Goal: Transaction & Acquisition: Book appointment/travel/reservation

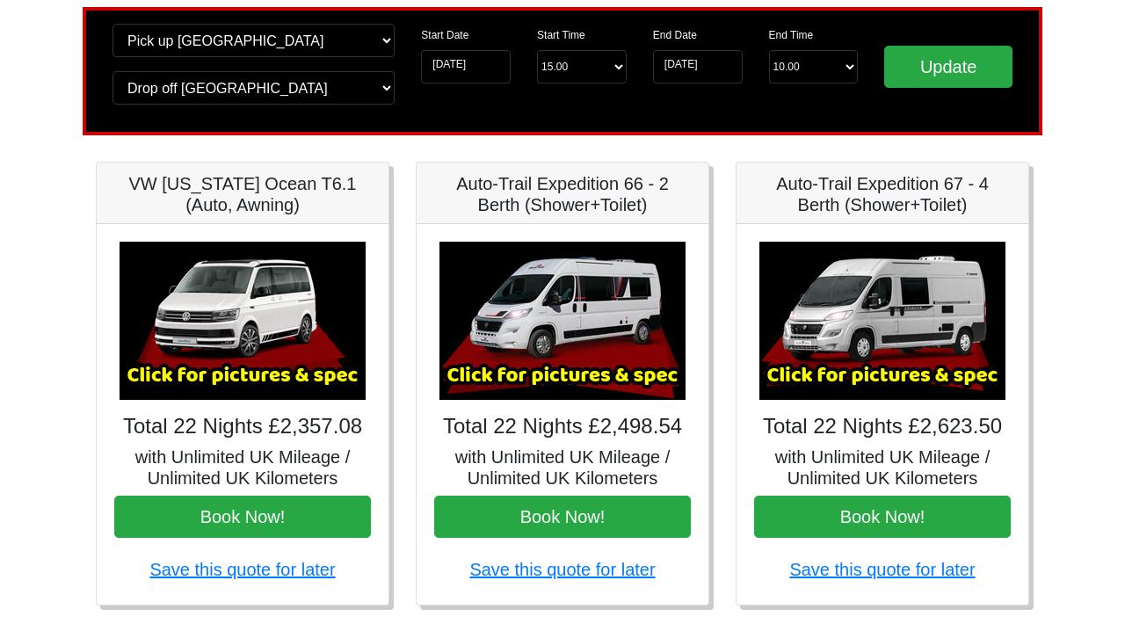
scroll to position [127, 0]
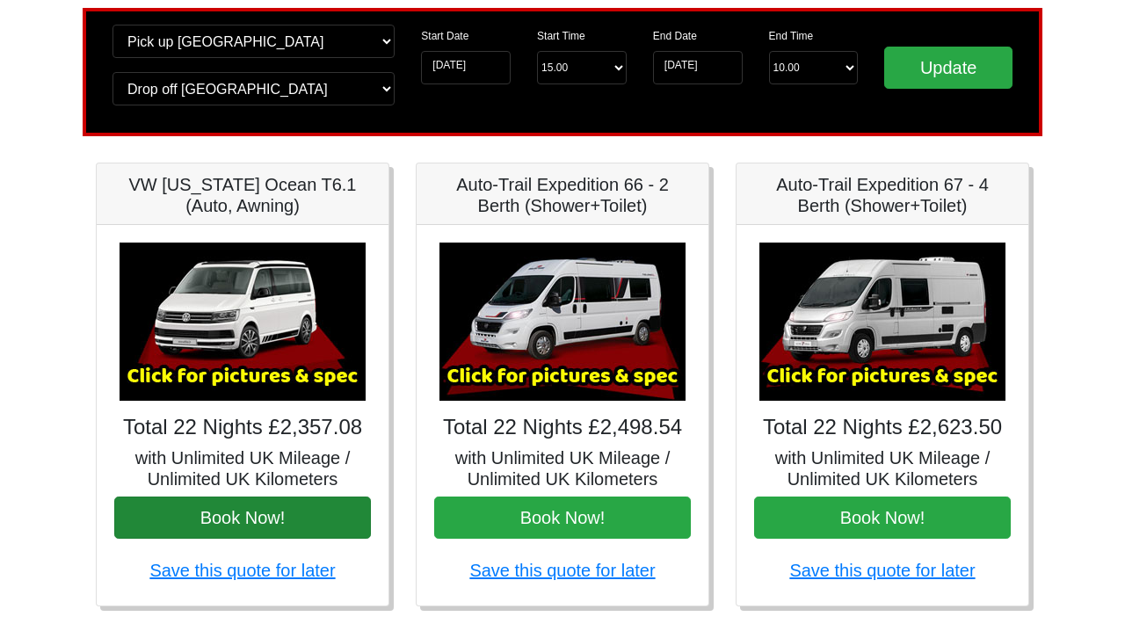
click at [255, 520] on button "Book Now!" at bounding box center [242, 518] width 257 height 42
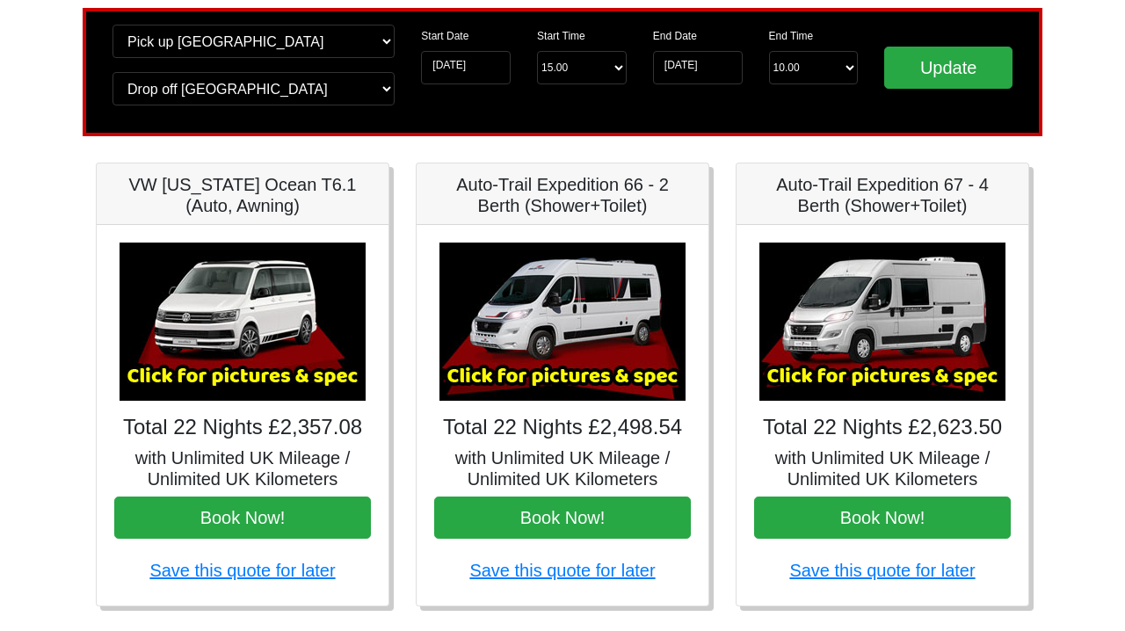
click at [878, 317] on img at bounding box center [883, 322] width 246 height 158
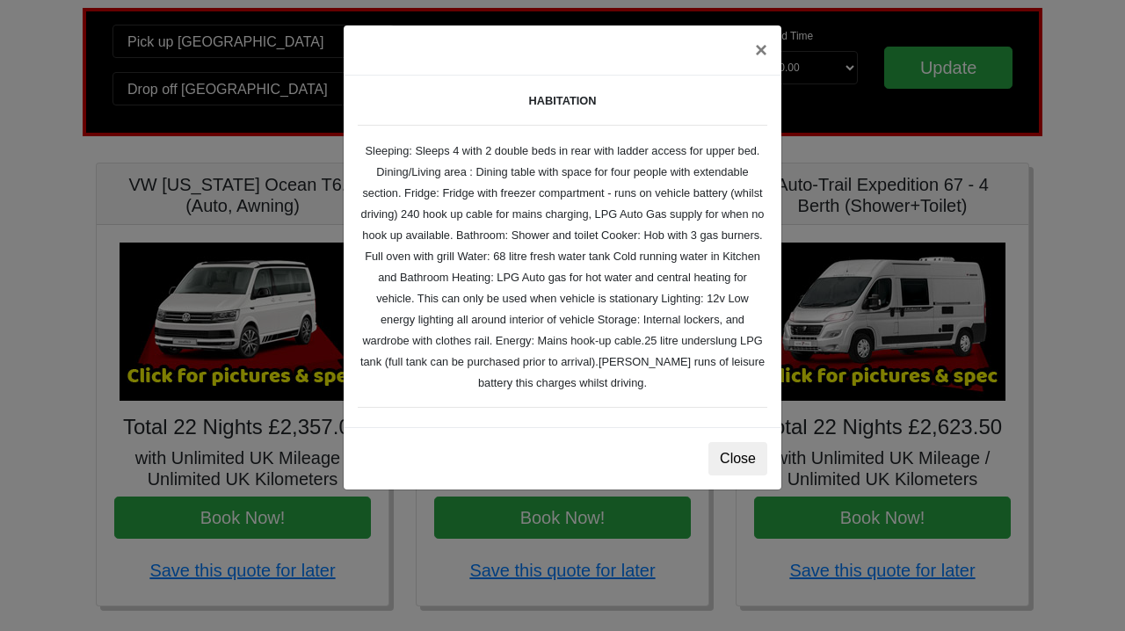
scroll to position [233, 0]
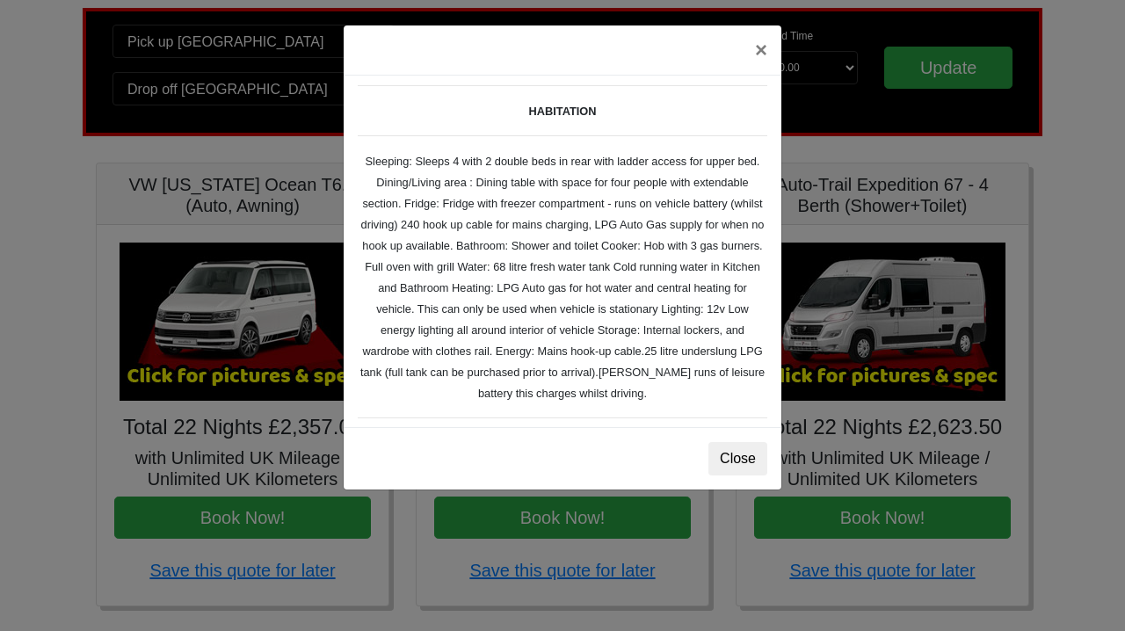
click at [745, 460] on button "Close" at bounding box center [738, 458] width 59 height 33
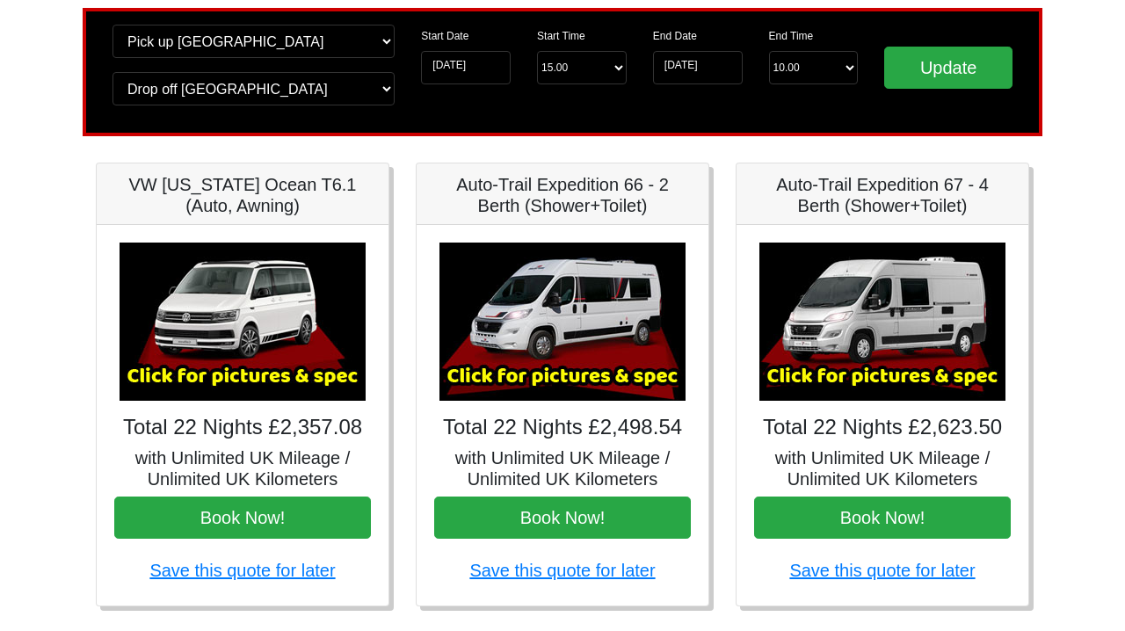
click at [878, 382] on img at bounding box center [883, 322] width 246 height 158
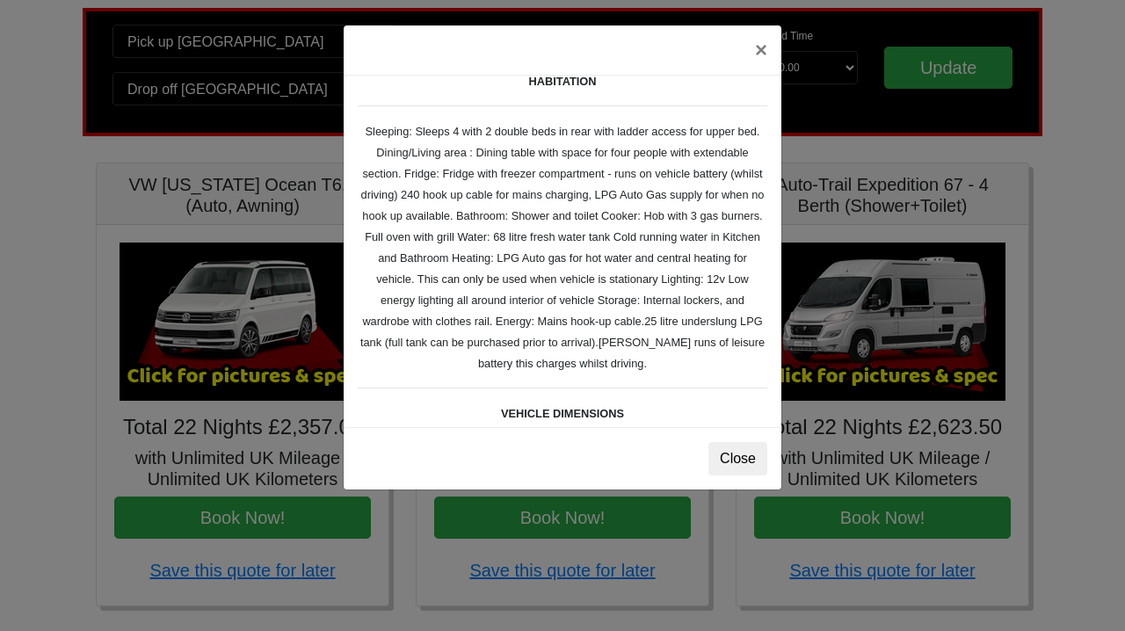
scroll to position [242, 0]
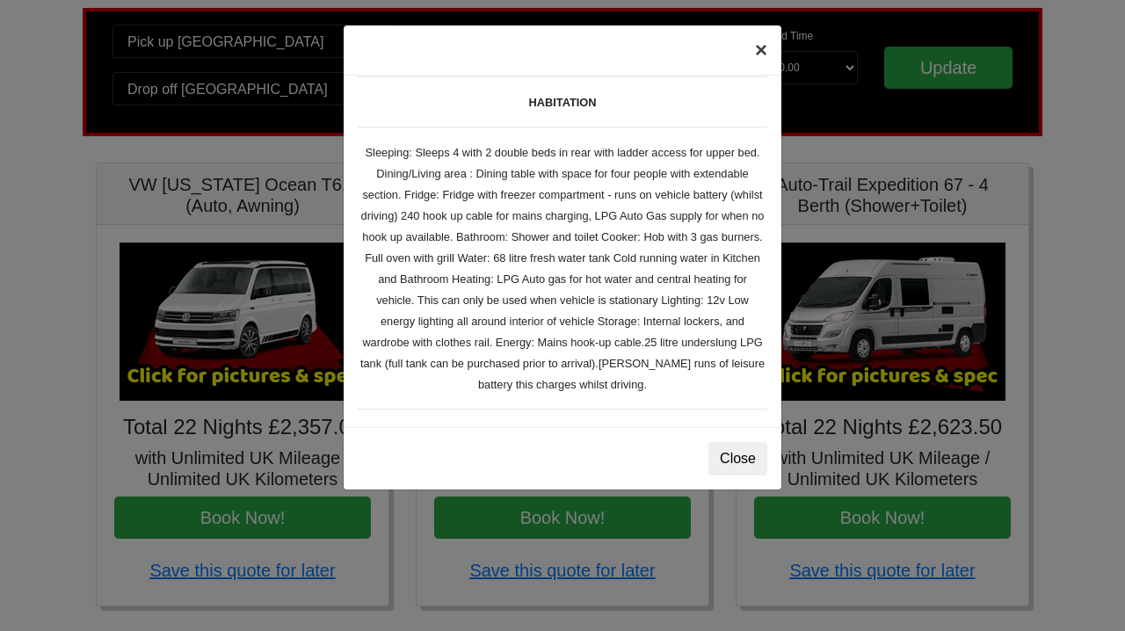
click at [767, 50] on button "×" at bounding box center [761, 49] width 40 height 49
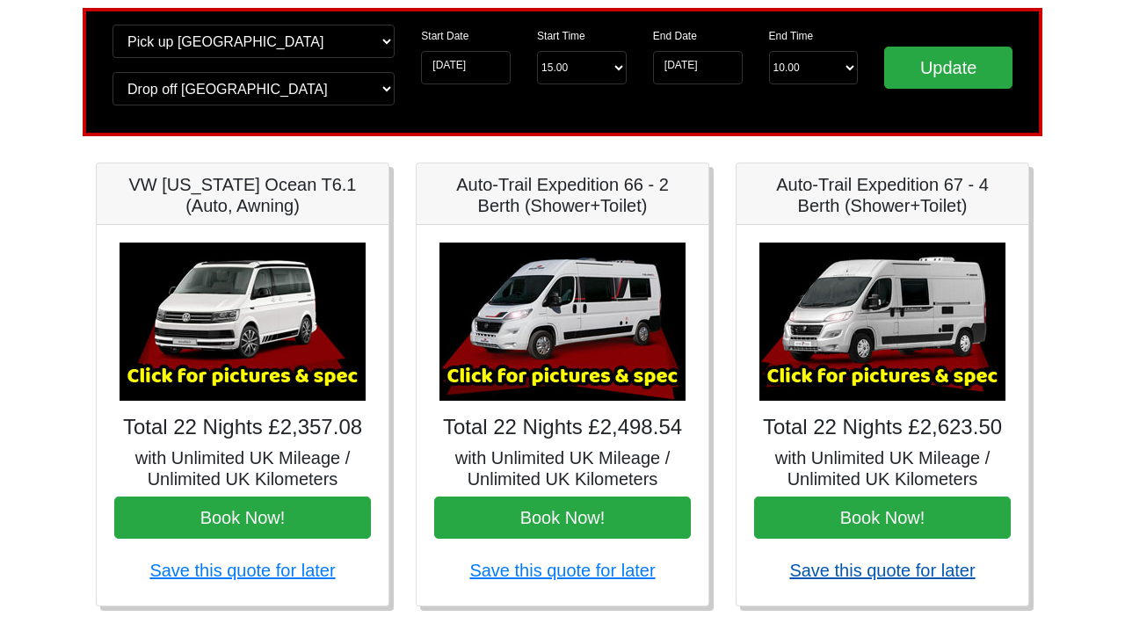
click at [895, 572] on link "Save this quote for later" at bounding box center [883, 570] width 186 height 19
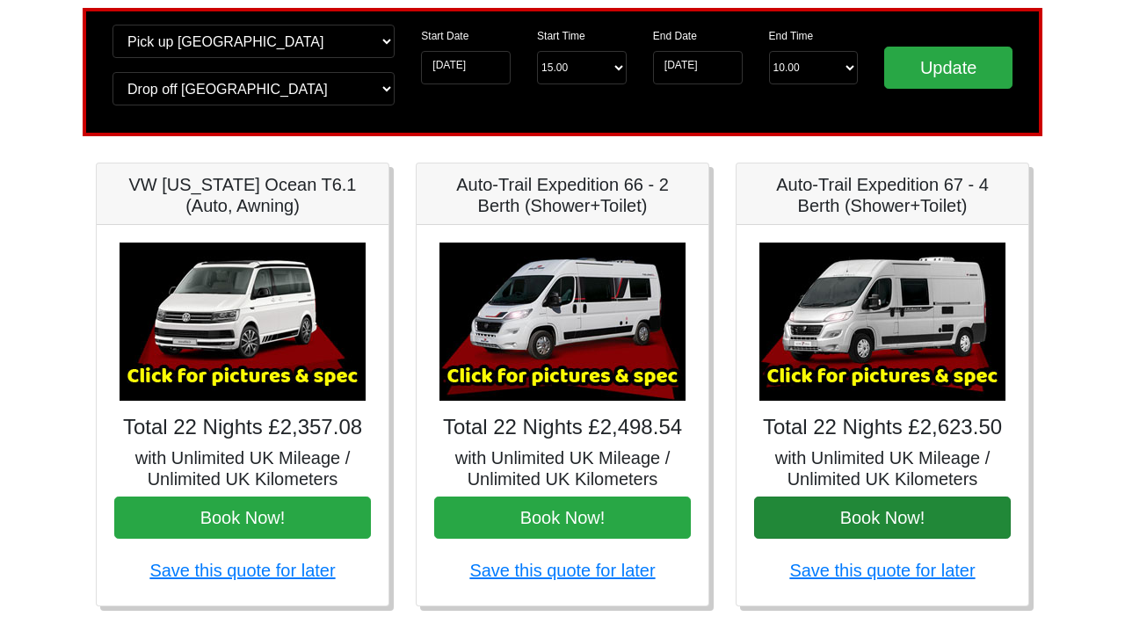
click at [909, 515] on button "Book Now!" at bounding box center [882, 518] width 257 height 42
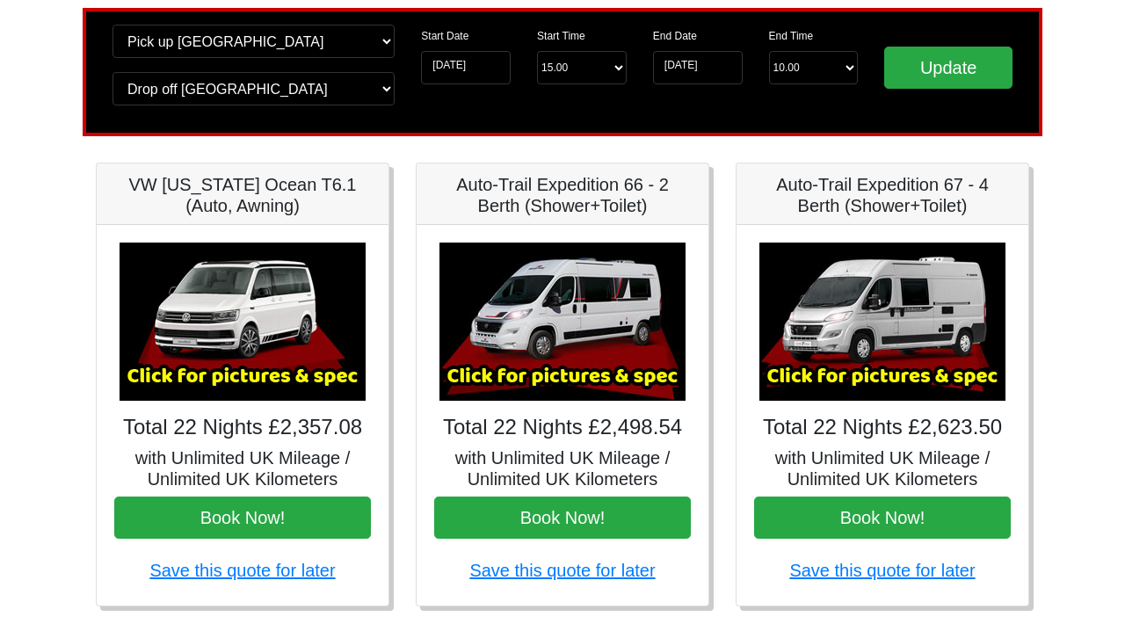
click at [837, 325] on img at bounding box center [883, 322] width 246 height 158
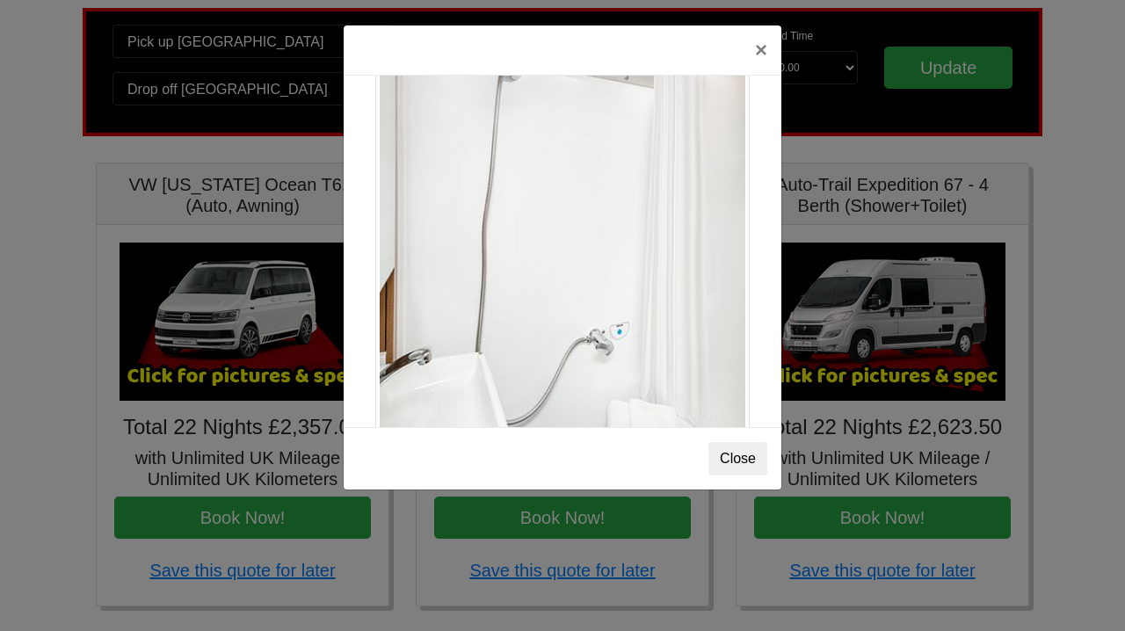
scroll to position [2264, 0]
click at [725, 459] on button "Close" at bounding box center [738, 458] width 59 height 33
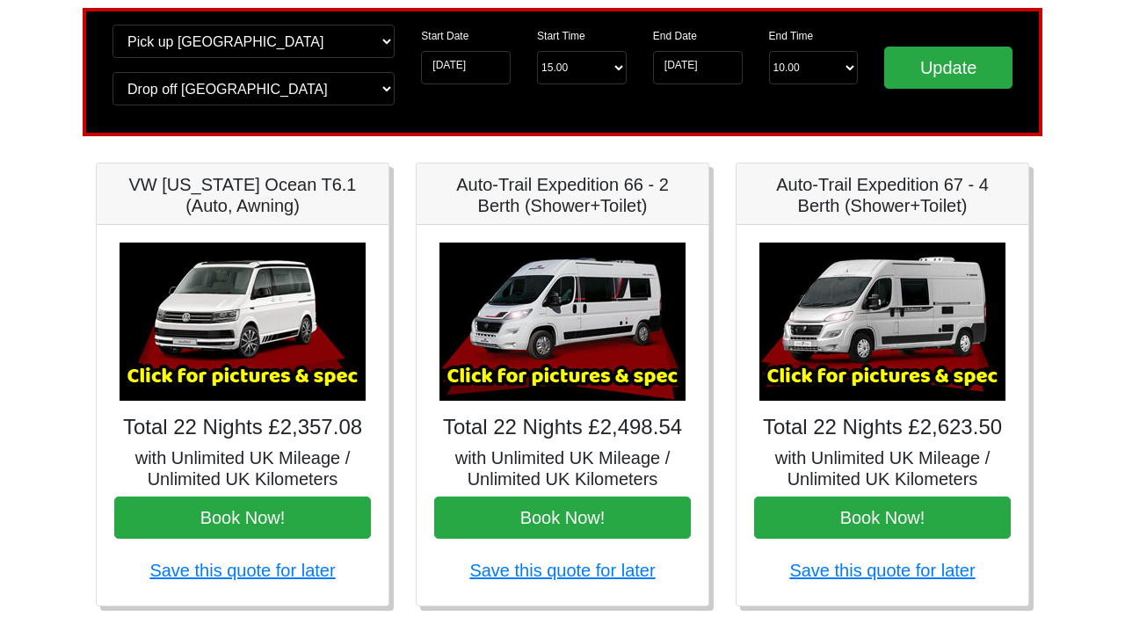
click at [914, 345] on img at bounding box center [883, 322] width 246 height 158
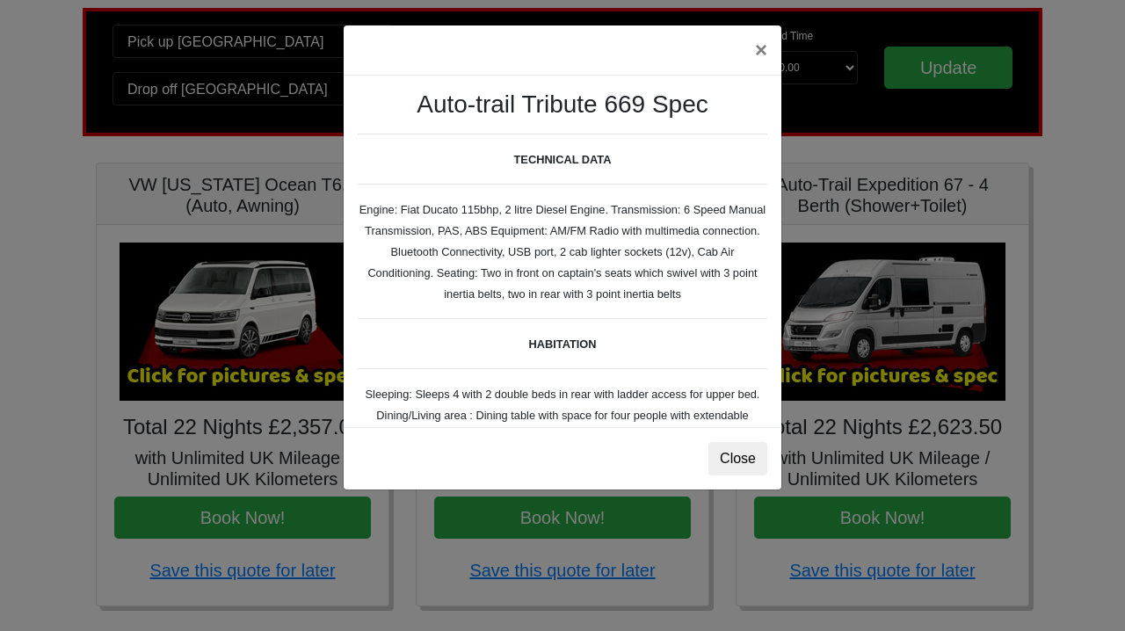
scroll to position [0, 0]
click at [738, 455] on button "Close" at bounding box center [738, 458] width 59 height 33
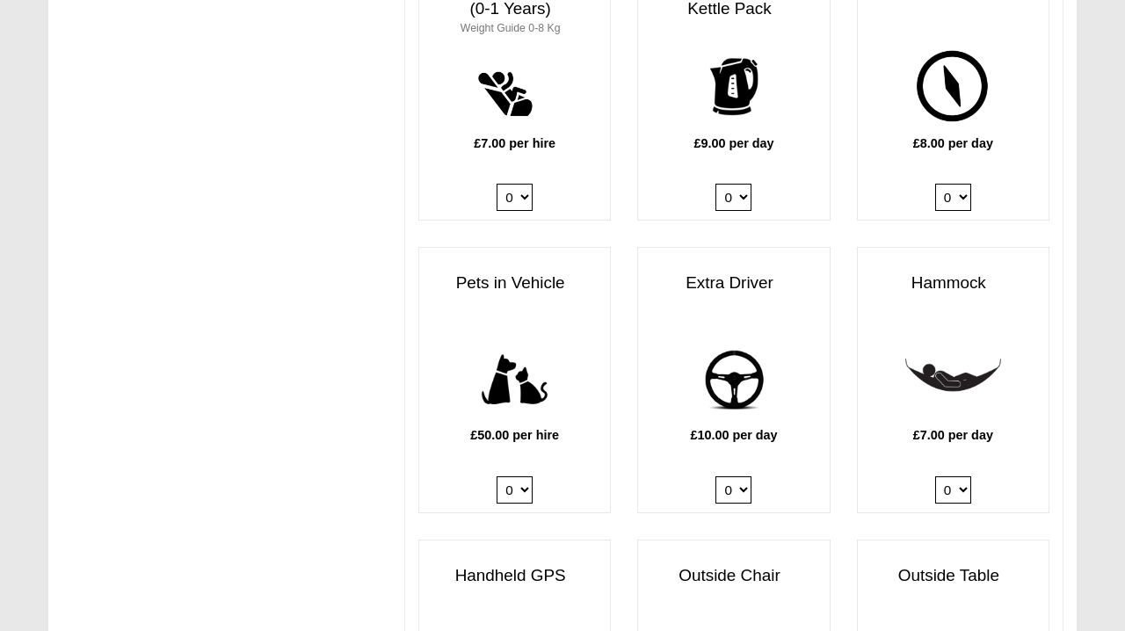
scroll to position [1919, 0]
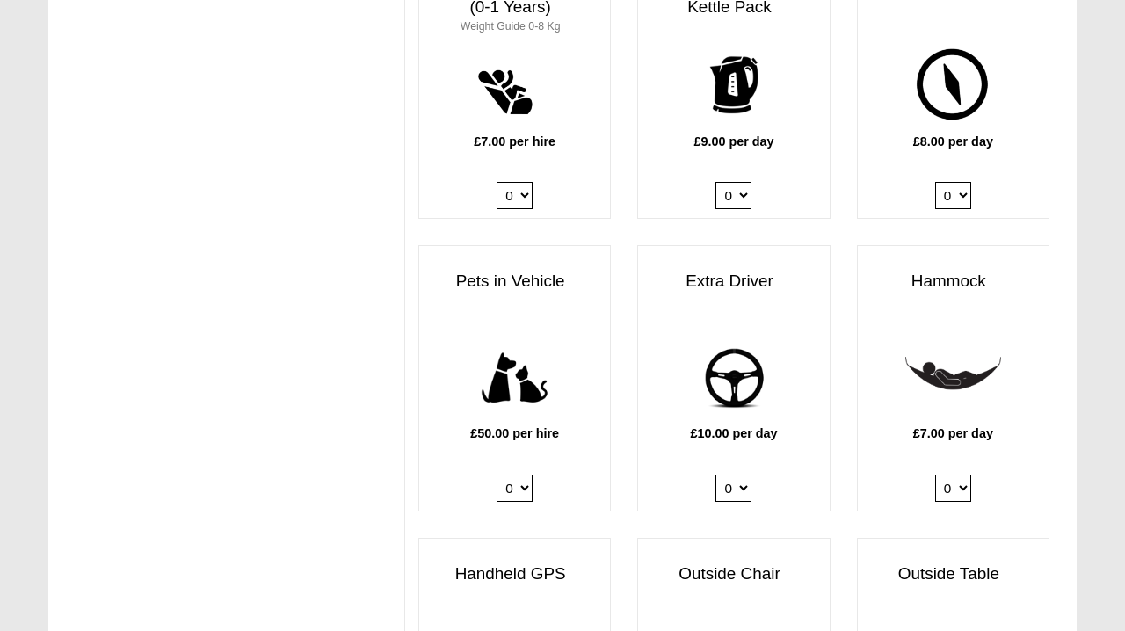
select select "Pets in vehicle @ 50.00 GBP per hire"
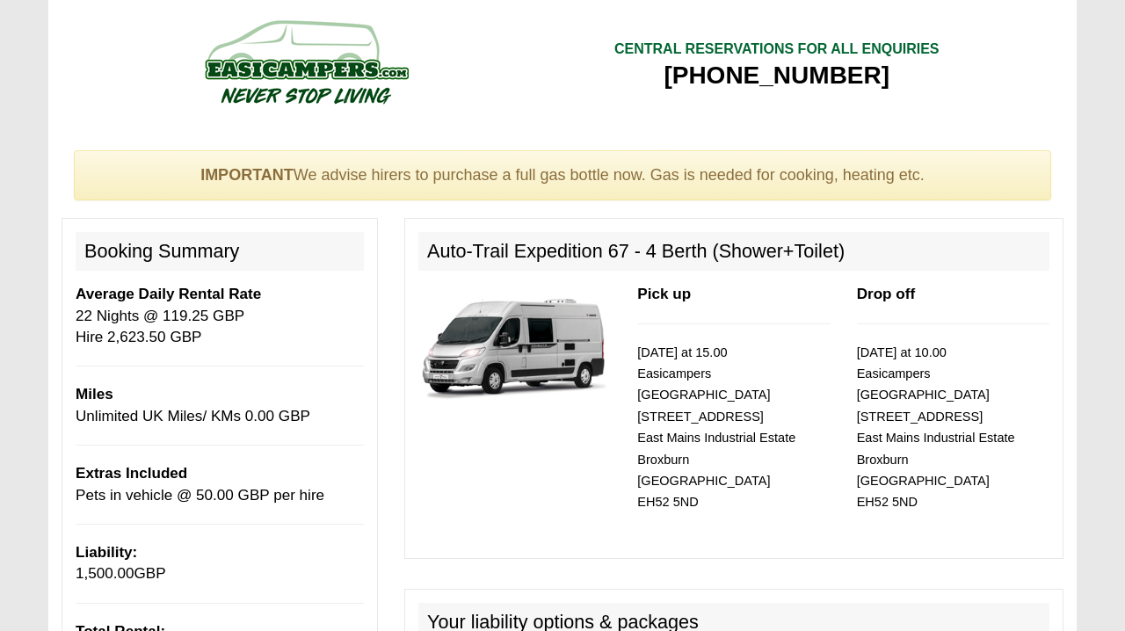
scroll to position [0, 0]
